Goal: Book appointment/travel/reservation

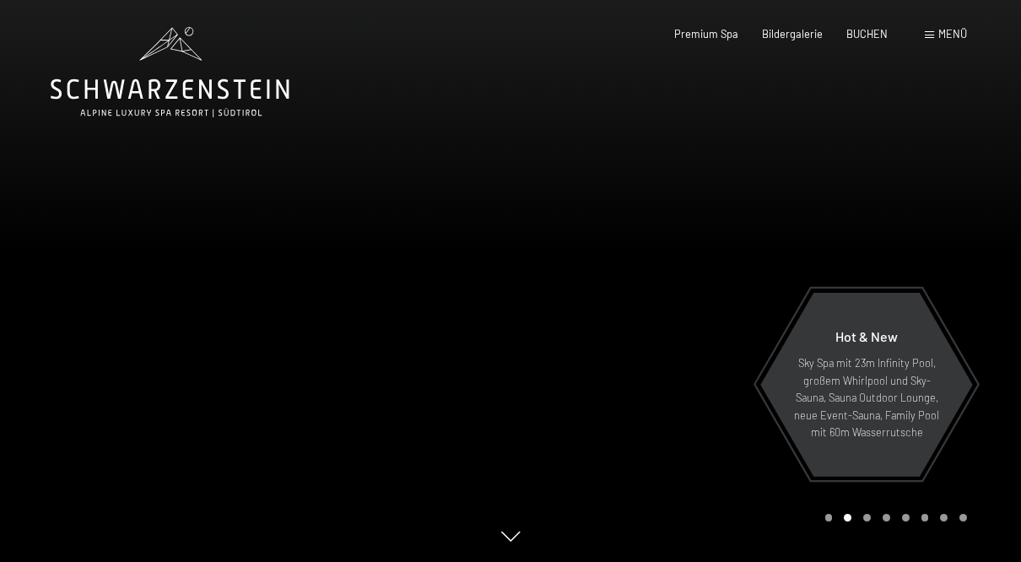
click at [950, 31] on span "Menü" at bounding box center [952, 34] width 29 height 14
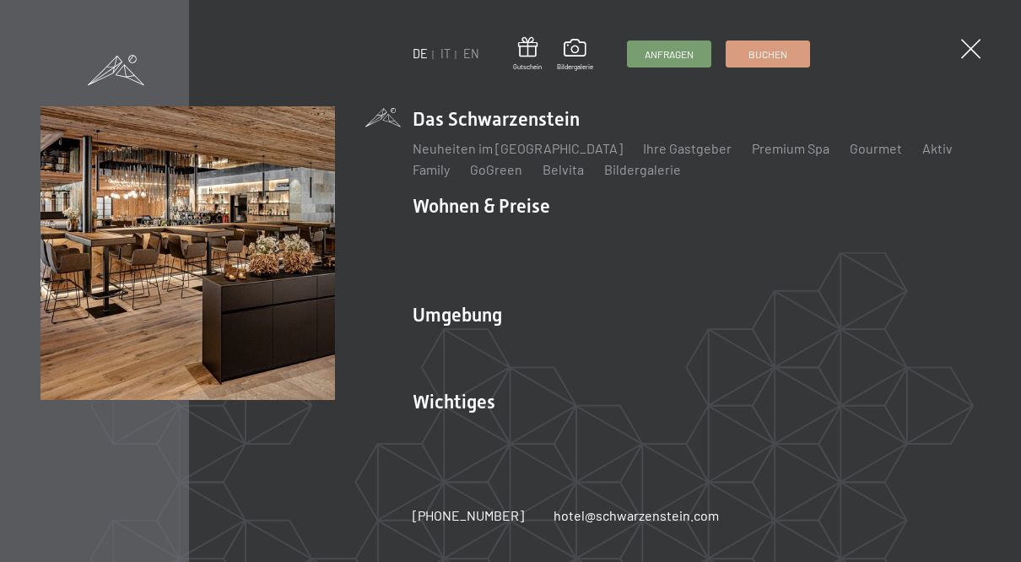
click at [964, 53] on span at bounding box center [970, 48] width 19 height 19
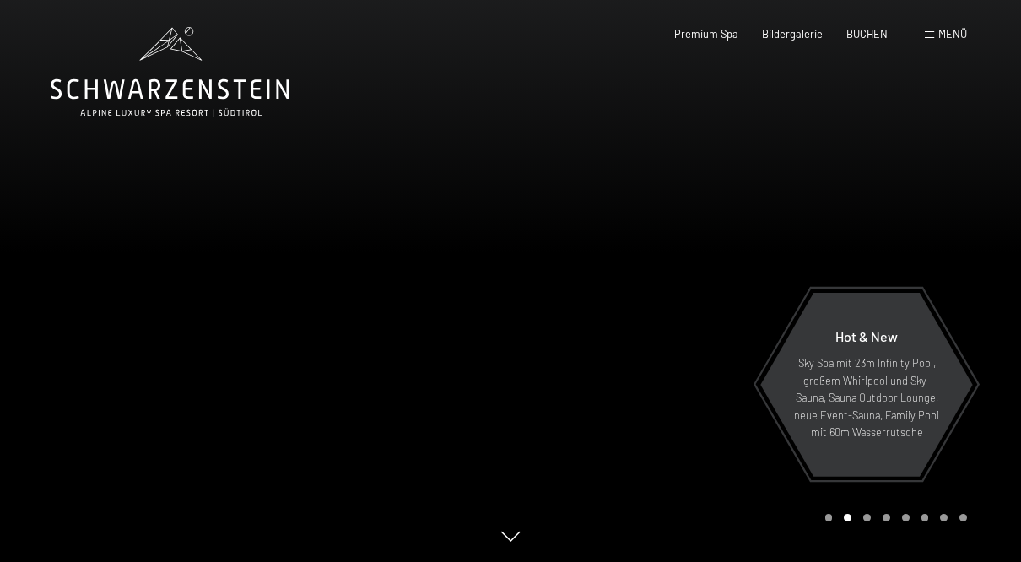
click at [942, 40] on span "Menü" at bounding box center [952, 34] width 29 height 14
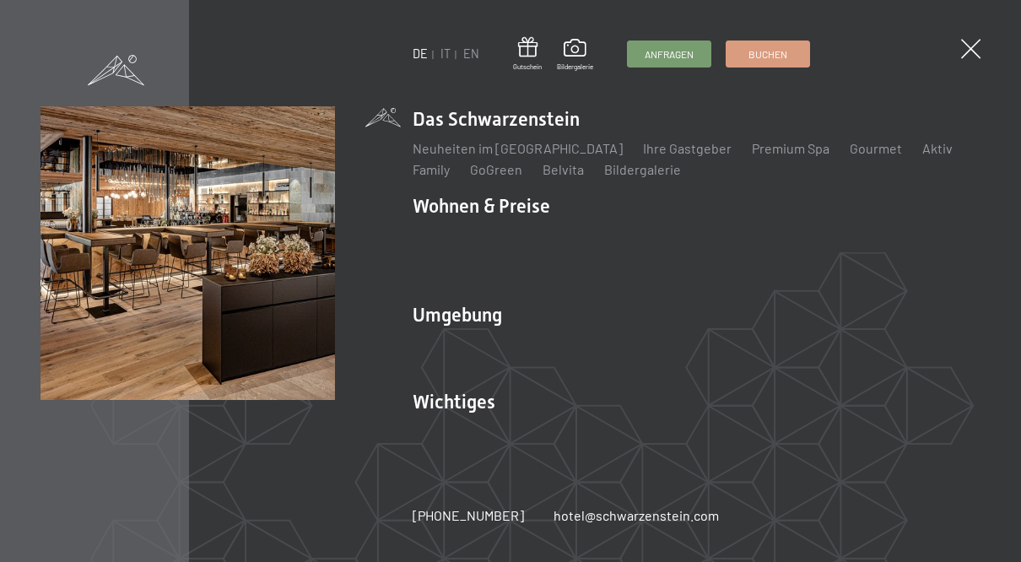
click at [446, 56] on link "IT" at bounding box center [446, 53] width 10 height 14
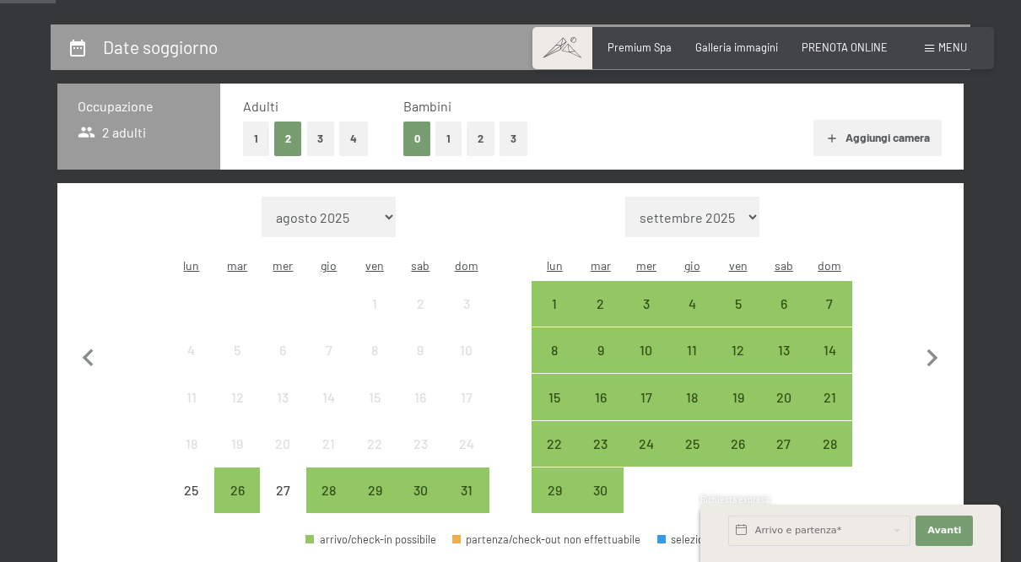
scroll to position [311, 0]
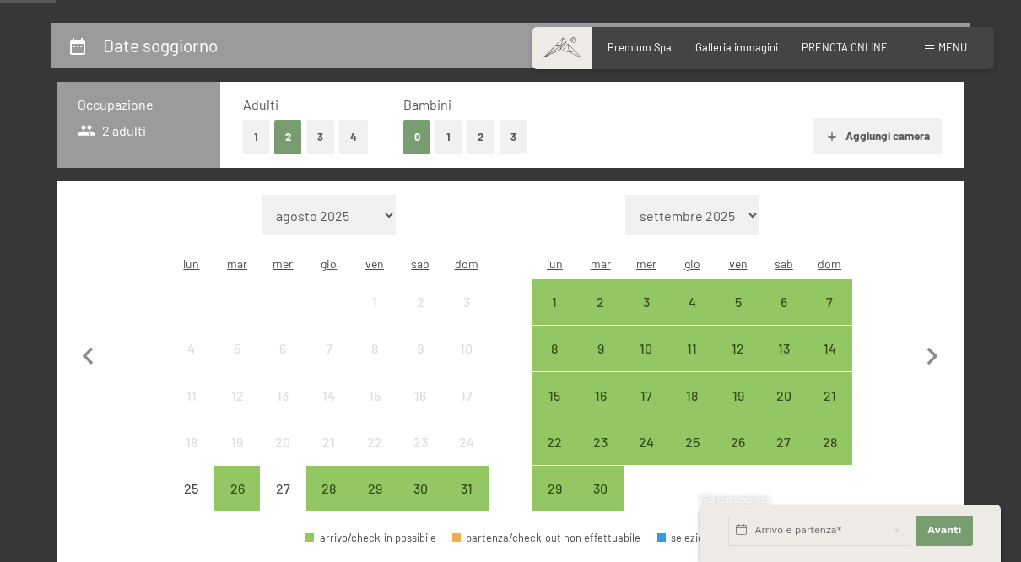
click at [928, 354] on icon "button" at bounding box center [932, 356] width 35 height 35
select select "2025-09-01"
select select "2025-10-01"
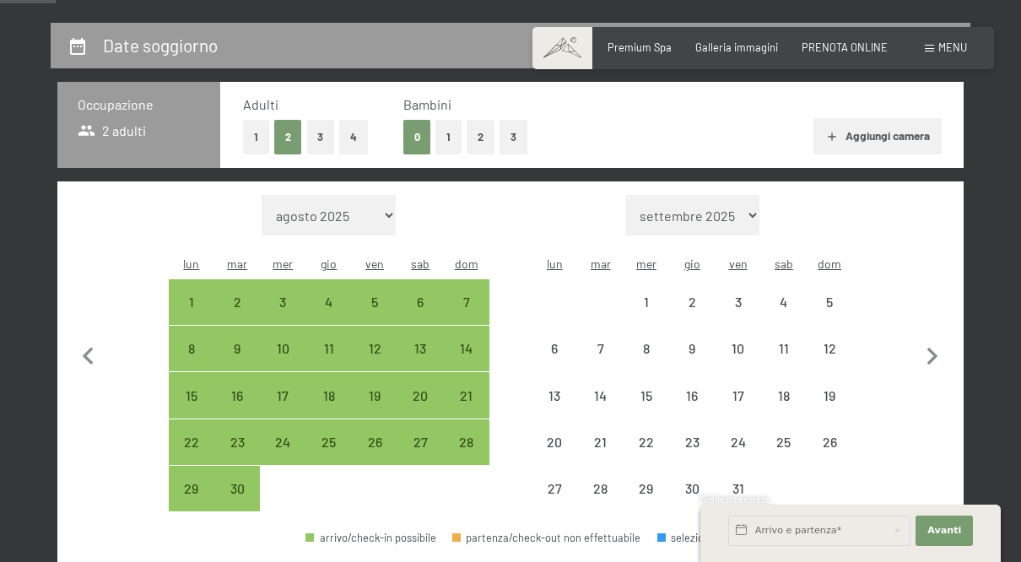
click at [933, 350] on icon "button" at bounding box center [932, 357] width 11 height 18
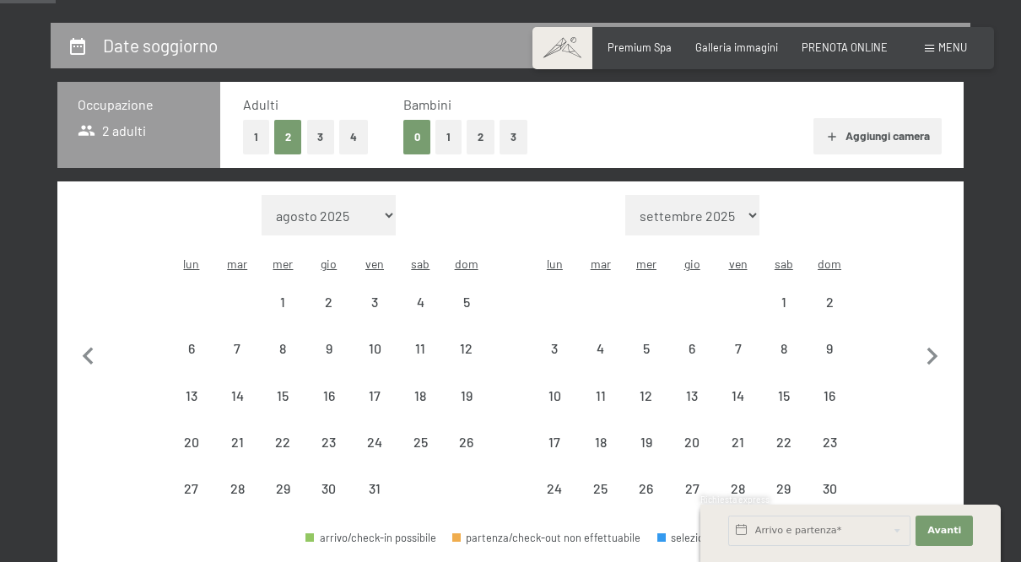
select select "2025-10-01"
select select "2025-11-01"
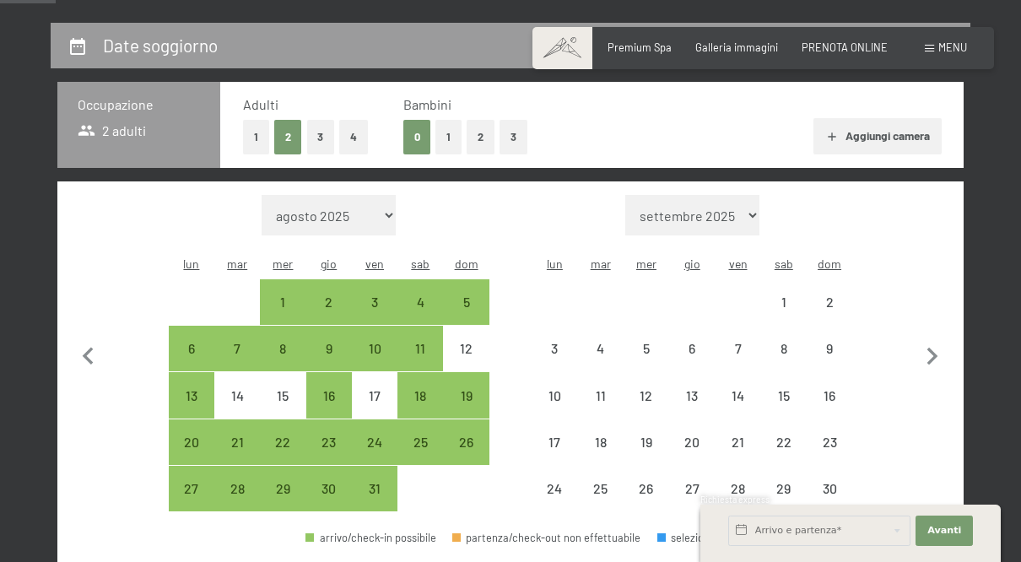
click at [935, 352] on icon "button" at bounding box center [932, 357] width 11 height 18
select select "2025-11-01"
select select "2025-12-01"
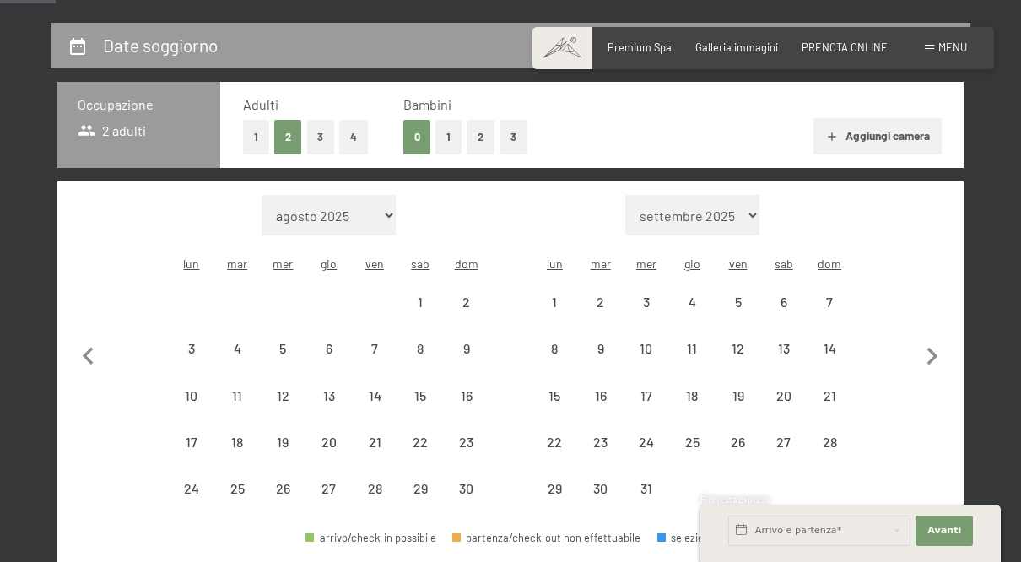
select select "2025-11-01"
select select "2025-12-01"
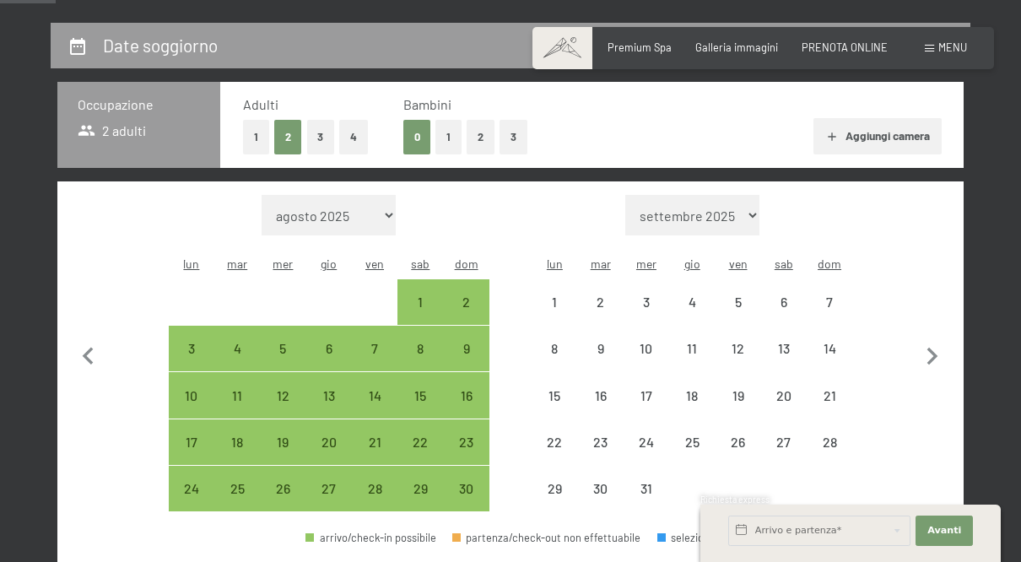
select select "2025-11-01"
select select "2025-12-01"
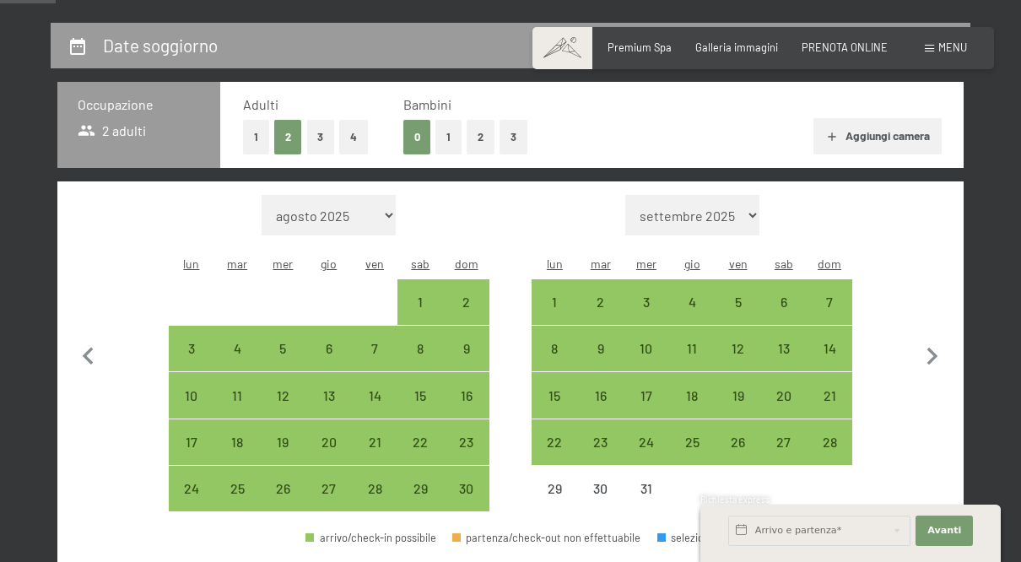
click at [744, 435] on div "26" at bounding box center [737, 456] width 42 height 42
select select "2025-11-01"
select select "2025-12-01"
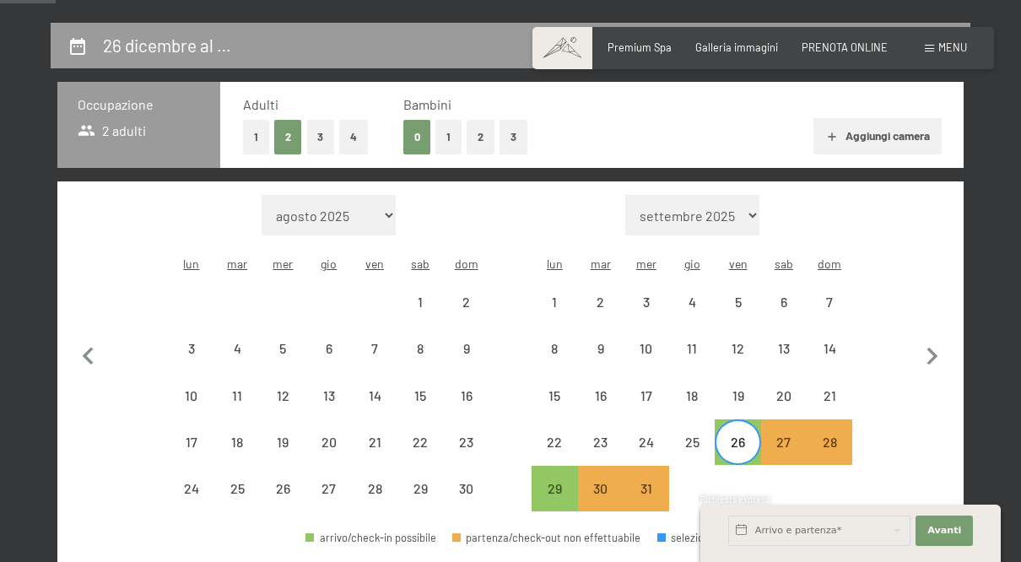
click at [651, 491] on div "31" at bounding box center [646, 503] width 42 height 42
select select "2025-11-01"
select select "2025-12-01"
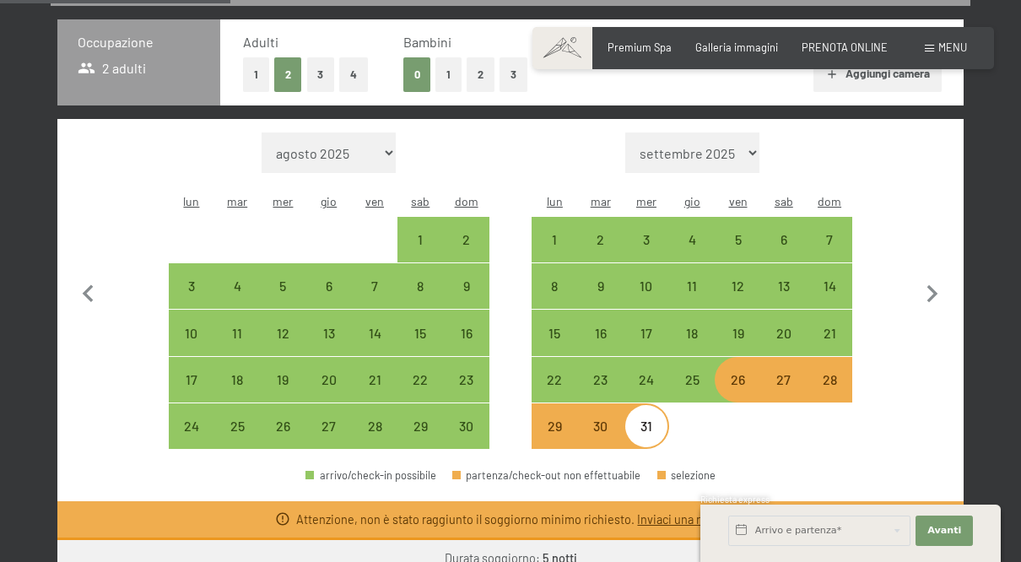
scroll to position [372, 0]
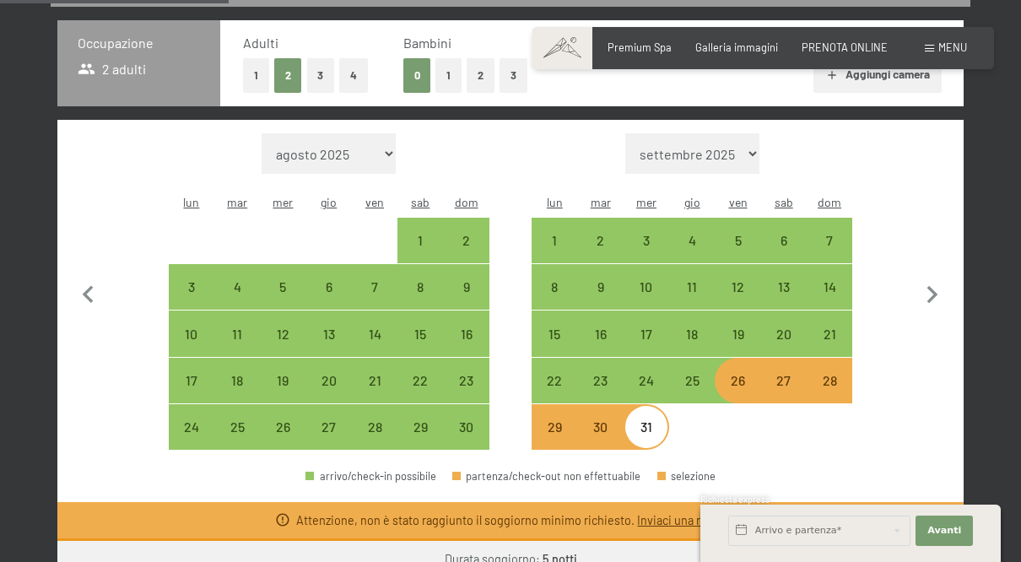
click at [735, 375] on div "26" at bounding box center [737, 395] width 42 height 42
select select "2025-11-01"
select select "2025-12-01"
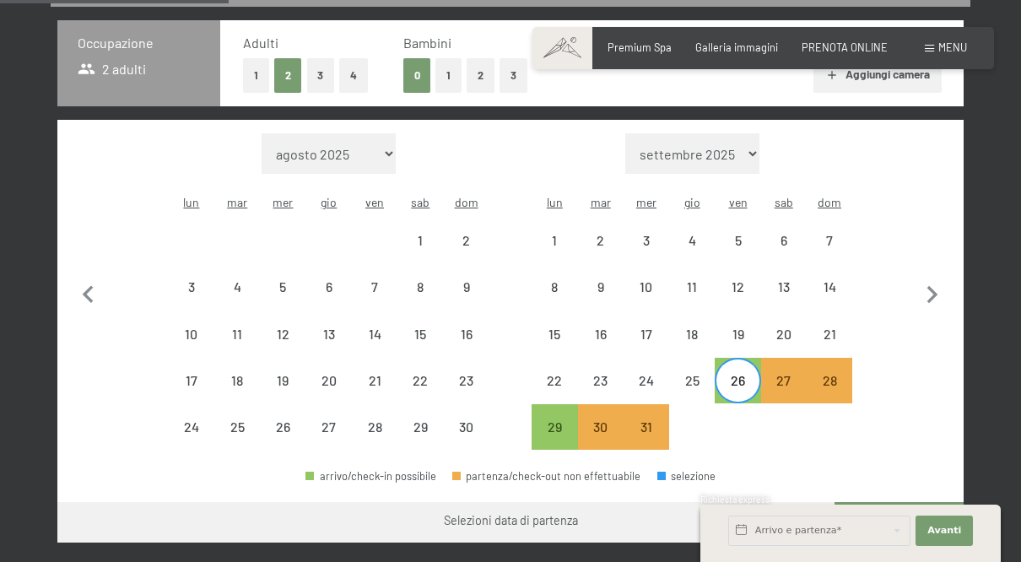
click at [744, 143] on select "settembre 2025 ottobre 2025 novembre 2025 dicembre 2025 gennaio 2026 febbraio 2…" at bounding box center [692, 153] width 134 height 41
select select "2025-12-01"
select select "2026-01-01"
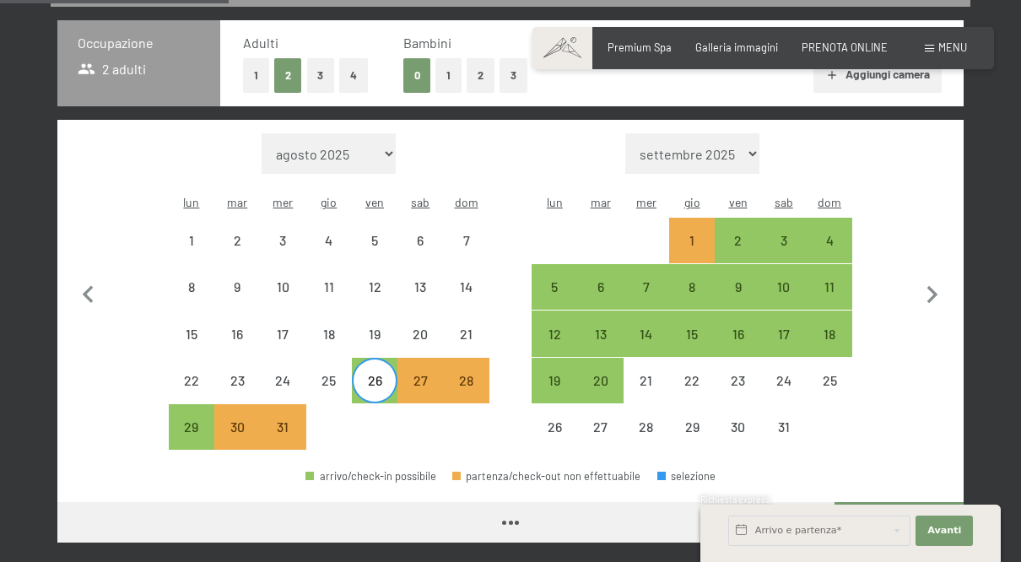
select select "2025-12-01"
select select "2026-01-01"
click at [780, 234] on div "3" at bounding box center [784, 255] width 42 height 42
select select "2025-12-01"
select select "2026-01-01"
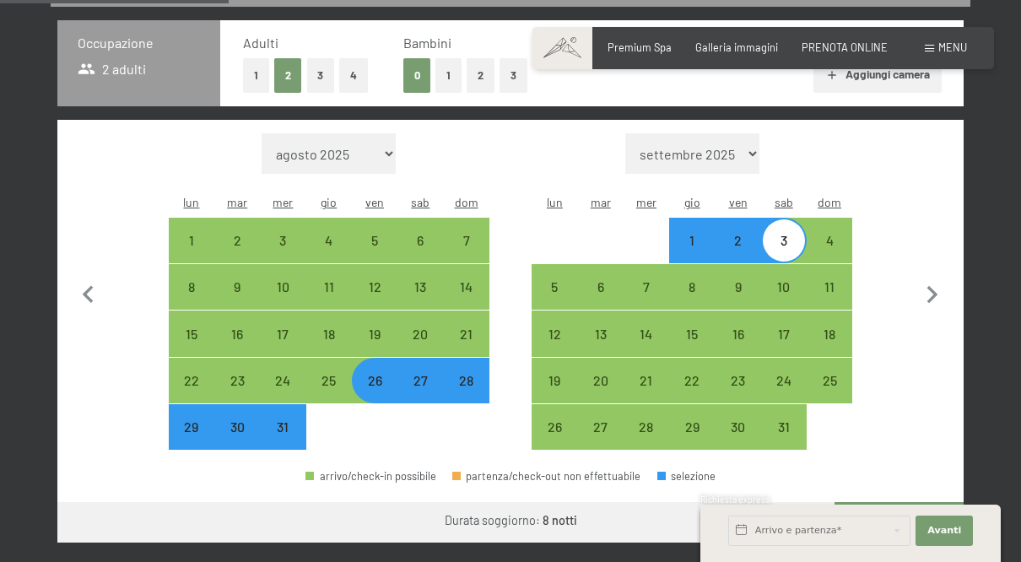
click at [922, 520] on button "Vai a «Camera»" at bounding box center [899, 522] width 129 height 41
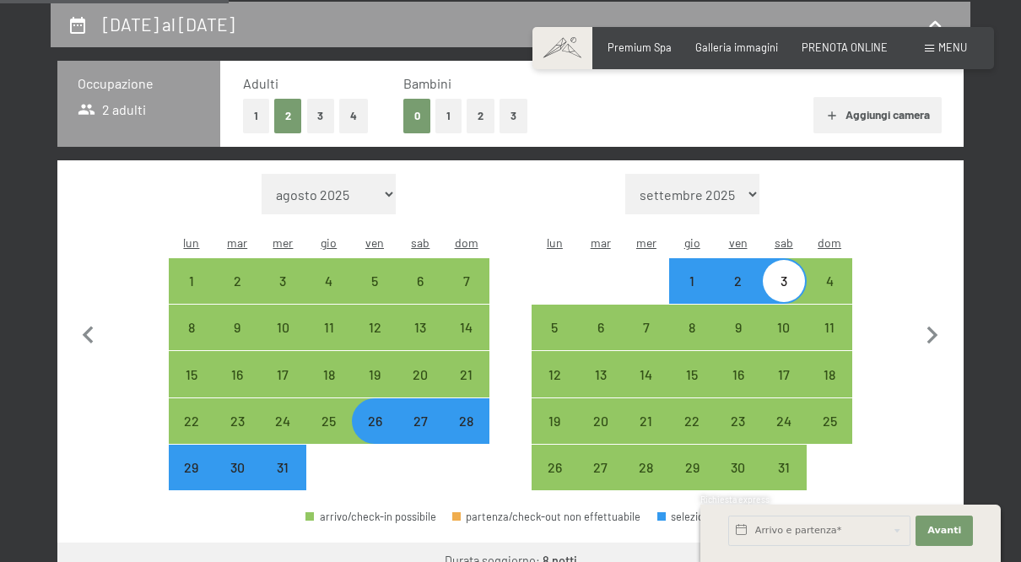
select select "2025-12-01"
select select "2026-01-01"
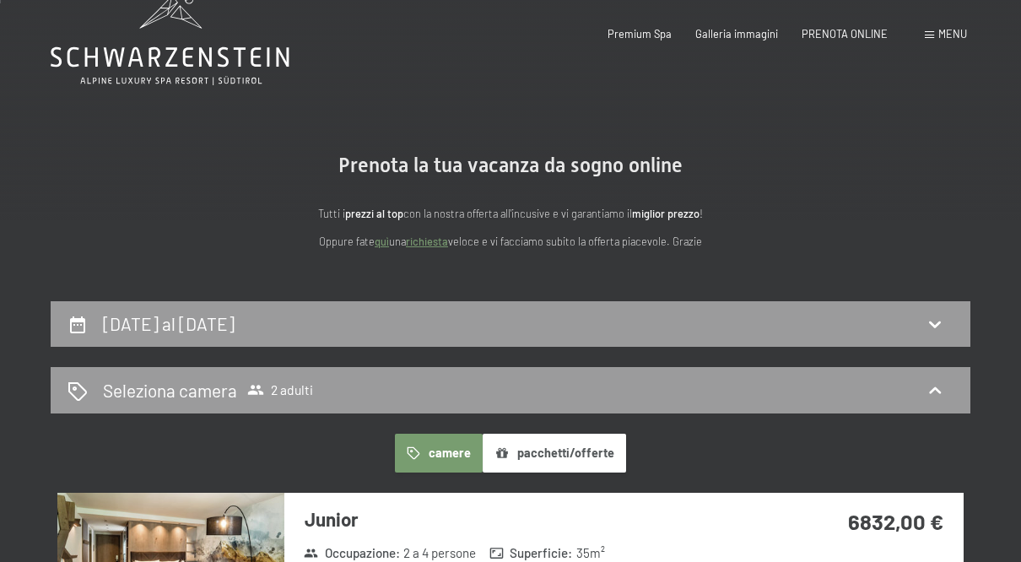
scroll to position [0, 0]
